Goal: Information Seeking & Learning: Learn about a topic

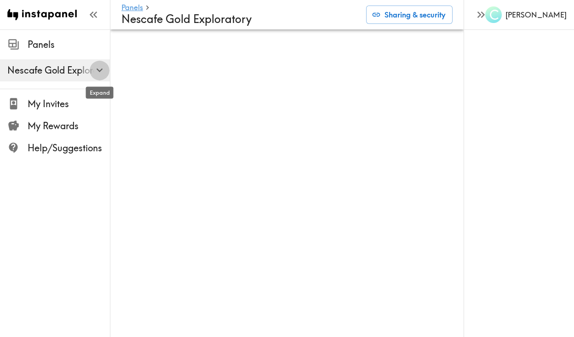
click at [97, 70] on icon "button" at bounding box center [99, 71] width 6 height 4
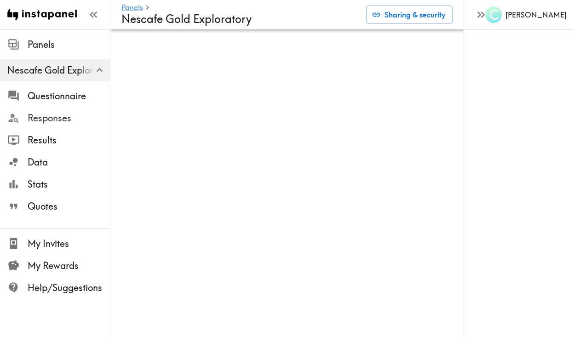
click at [50, 122] on span "Responses" at bounding box center [69, 118] width 82 height 13
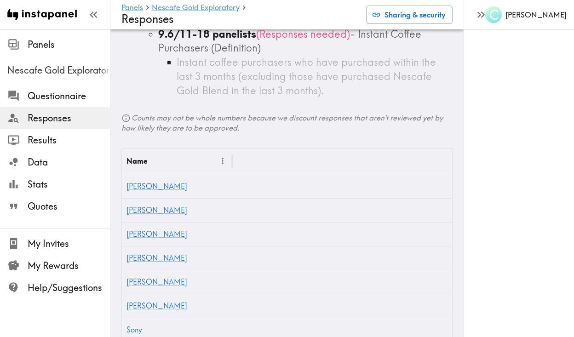
scroll to position [679, 0]
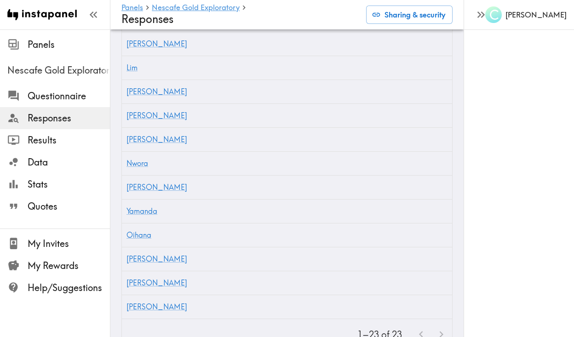
click at [442, 325] on div at bounding box center [431, 335] width 40 height 20
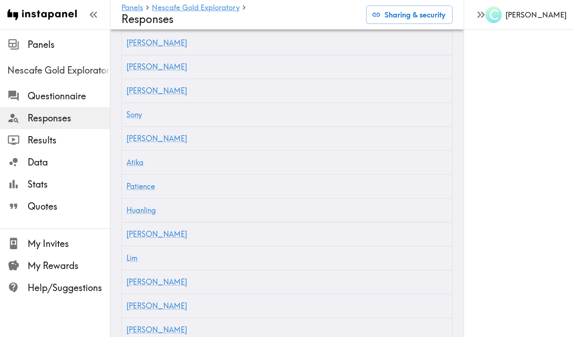
scroll to position [261, 0]
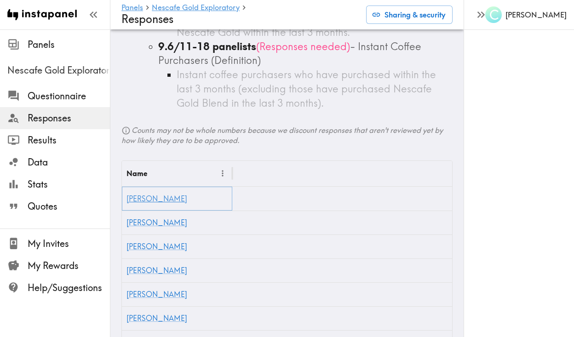
click at [135, 194] on link "[PERSON_NAME]" at bounding box center [157, 198] width 61 height 9
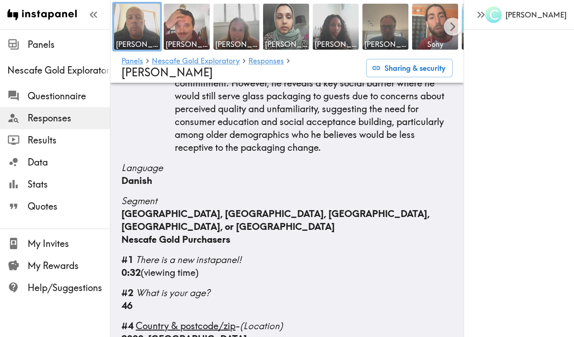
scroll to position [157, 0]
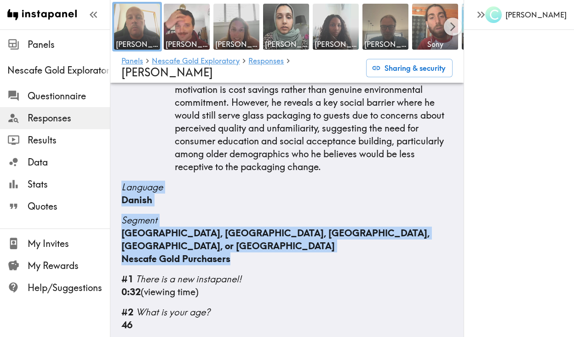
drag, startPoint x: 120, startPoint y: 161, endPoint x: 297, endPoint y: 227, distance: 189.2
copy div "Language Danish Segment [GEOGRAPHIC_DATA], [GEOGRAPHIC_DATA], [GEOGRAPHIC_DATA]…"
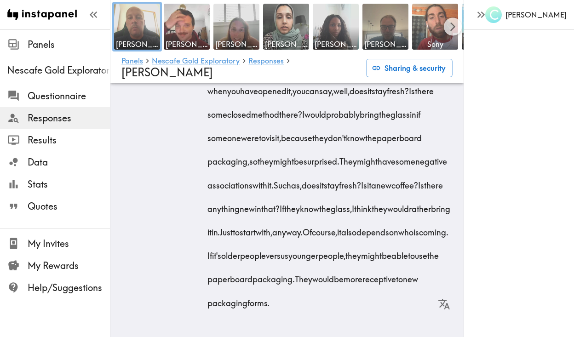
scroll to position [5585, 0]
drag, startPoint x: 143, startPoint y: 214, endPoint x: 311, endPoint y: 304, distance: 190.3
copy div "#26 Loremips dolor sit ametcon ad Elitsed'd eiu temporinci utlaboree - dolo mag…"
click at [192, 21] on img at bounding box center [187, 27] width 48 height 48
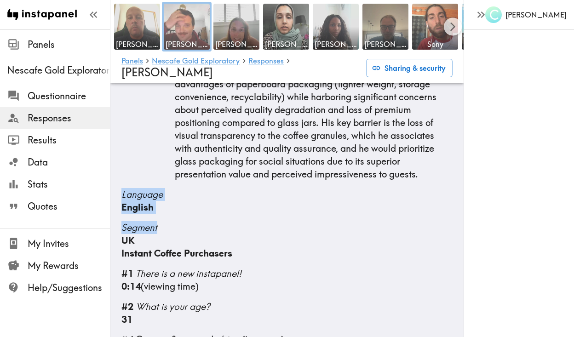
scroll to position [142, 0]
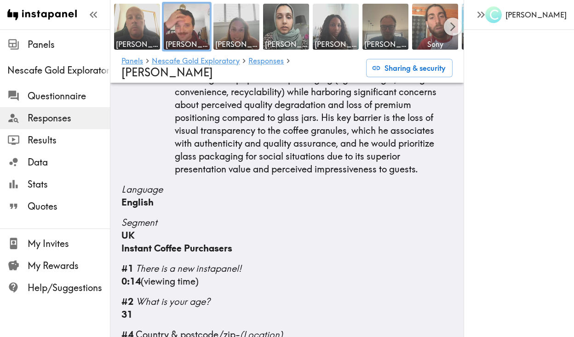
click at [284, 137] on p "[PERSON_NAME] embodies the 'cautious optimist' consumer segment, genuinely valu…" at bounding box center [314, 111] width 278 height 129
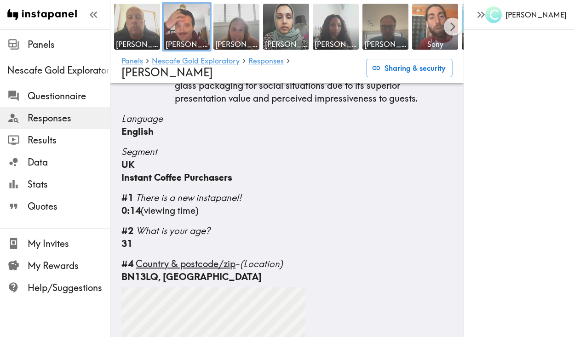
scroll to position [214, 0]
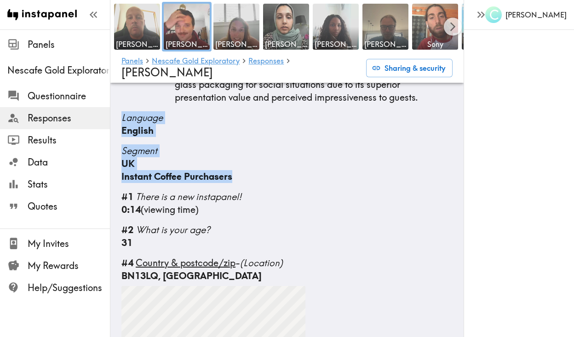
drag, startPoint x: 122, startPoint y: 104, endPoint x: 278, endPoint y: 163, distance: 167.2
copy div "Language English Segment UK Instant Coffee Purchasers"
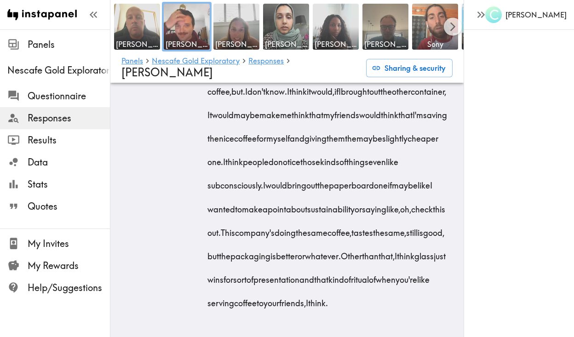
scroll to position [5405, 0]
drag, startPoint x: 121, startPoint y: 166, endPoint x: 323, endPoint y: 375, distance: 291.0
copy div "#42 Loremips dolor sit ametcon ad Elitsed'd eiu temporinci utlaboree - dolo mag…"
click at [243, 34] on img at bounding box center [237, 27] width 48 height 48
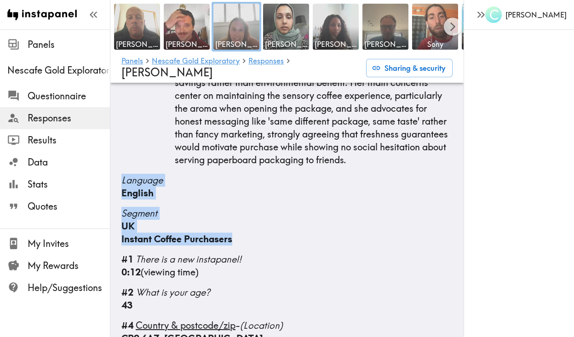
scroll to position [162, 0]
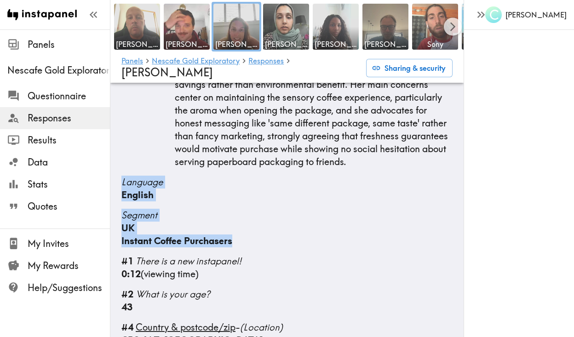
drag, startPoint x: 120, startPoint y: 156, endPoint x: 238, endPoint y: 215, distance: 131.9
copy div "Language English Segment UK Instant Coffee Purchasers"
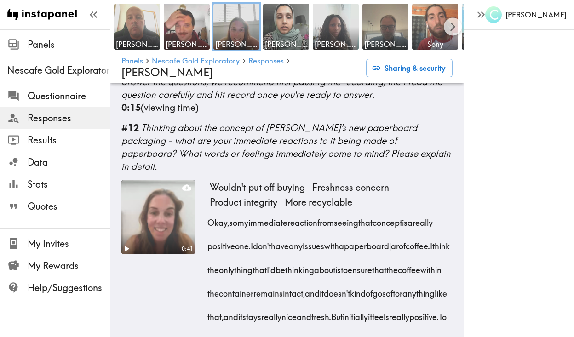
scroll to position [986, 0]
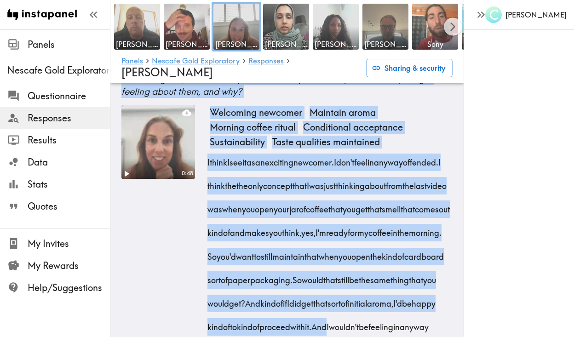
drag, startPoint x: 121, startPoint y: 110, endPoint x: 368, endPoint y: 361, distance: 352.5
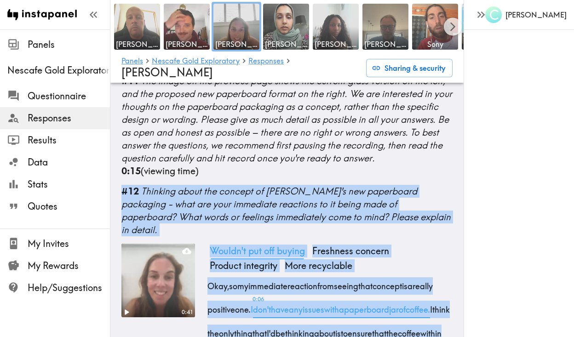
click at [215, 244] on span "Wouldn't put off buying" at bounding box center [257, 251] width 103 height 15
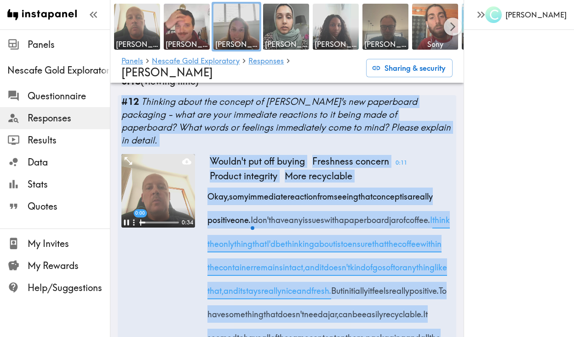
scroll to position [1000, 0]
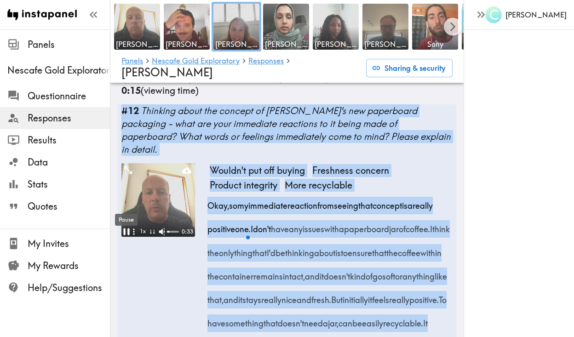
click at [127, 226] on icon "Pause" at bounding box center [127, 232] width 12 height 12
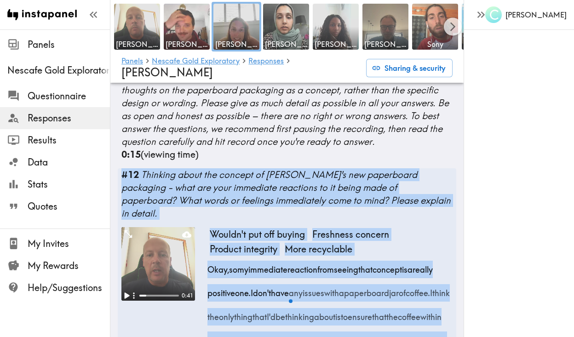
scroll to position [920, 0]
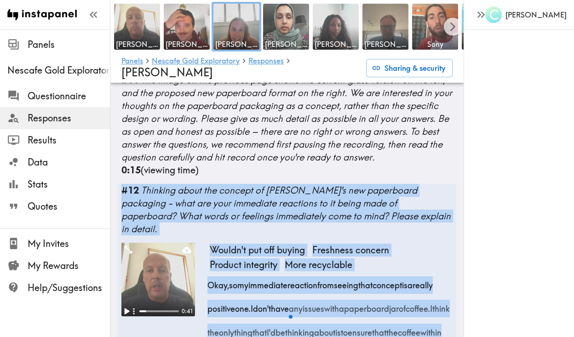
click at [131, 185] on b "#12" at bounding box center [130, 191] width 17 height 12
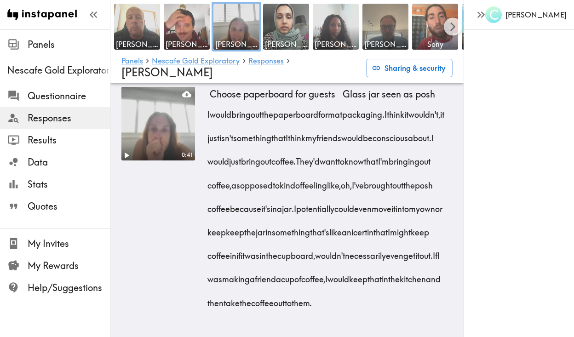
scroll to position [4414, 0]
drag, startPoint x: 122, startPoint y: 176, endPoint x: 371, endPoint y: 361, distance: 310.5
